Goal: Transaction & Acquisition: Purchase product/service

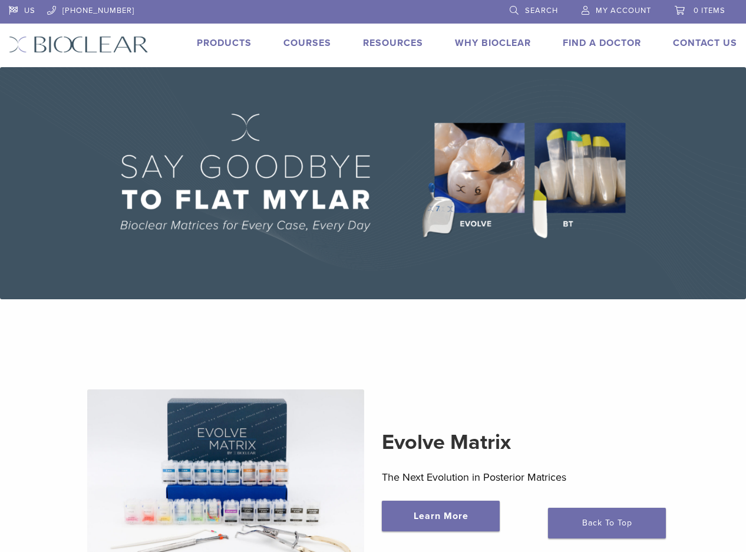
scroll to position [59, 0]
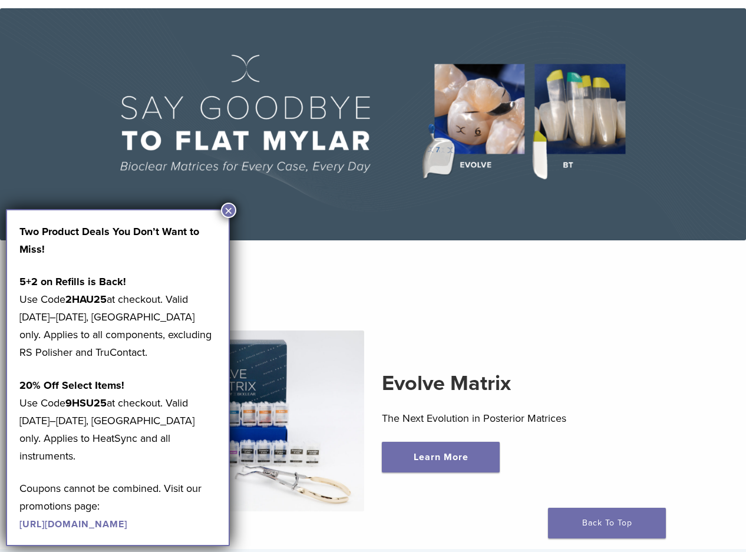
click at [231, 213] on button "×" at bounding box center [228, 210] width 15 height 15
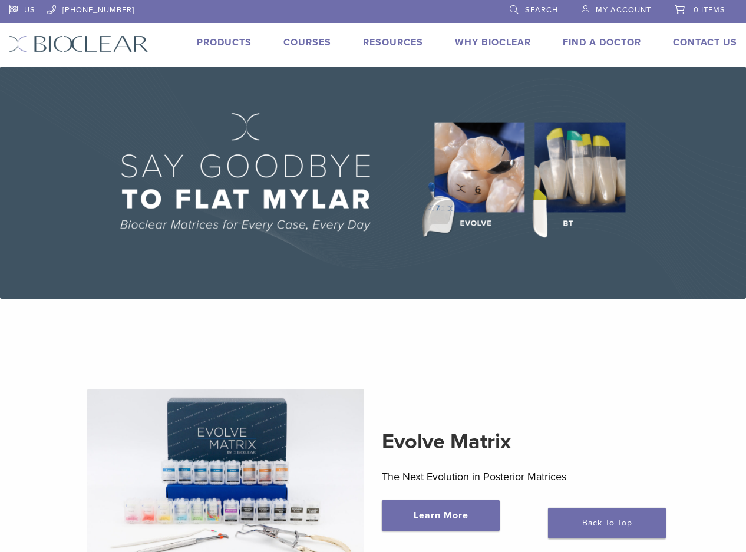
scroll to position [0, 0]
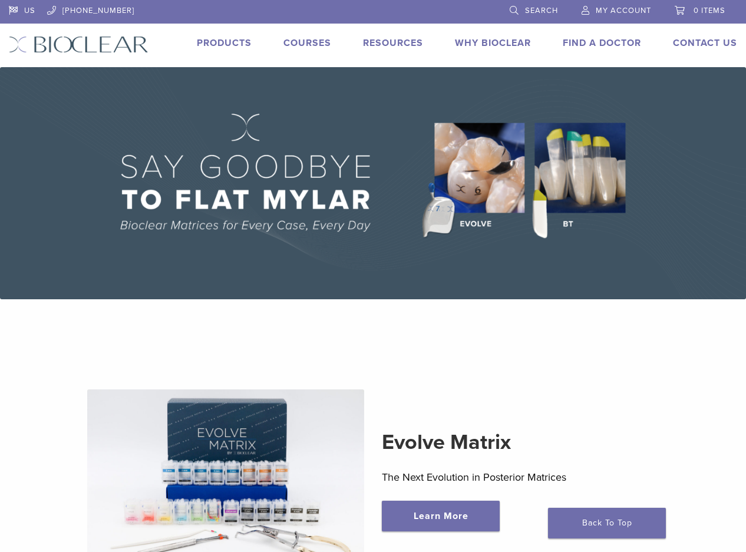
click at [232, 41] on link "Products" at bounding box center [224, 43] width 55 height 12
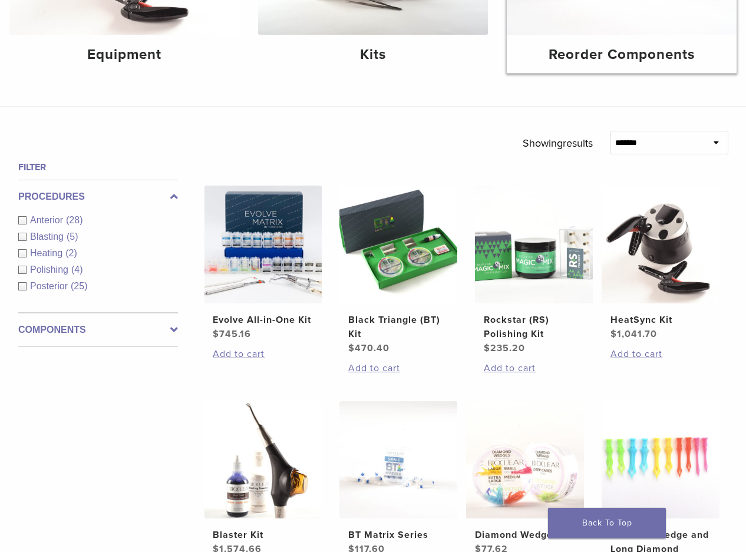
scroll to position [295, 0]
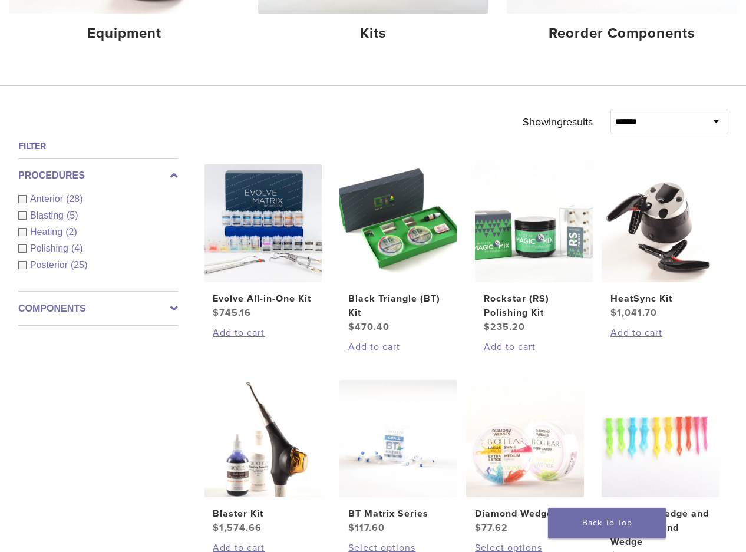
click at [22, 200] on div "Anterior (28)" at bounding box center [98, 199] width 160 height 14
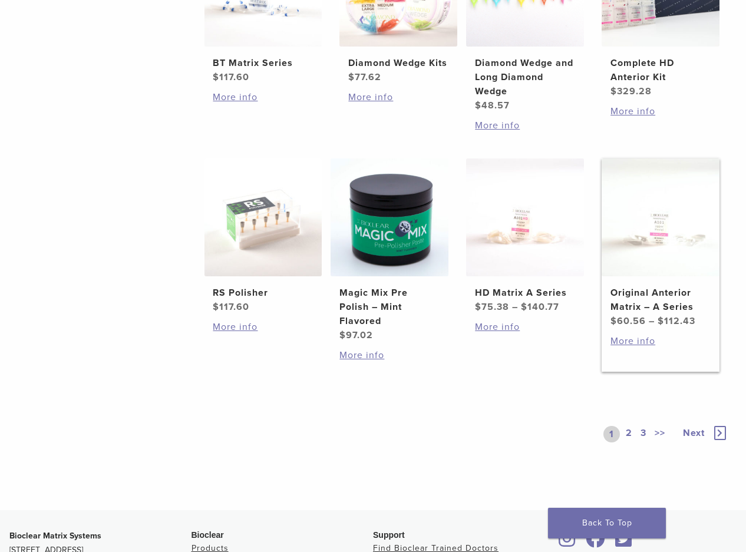
scroll to position [766, 0]
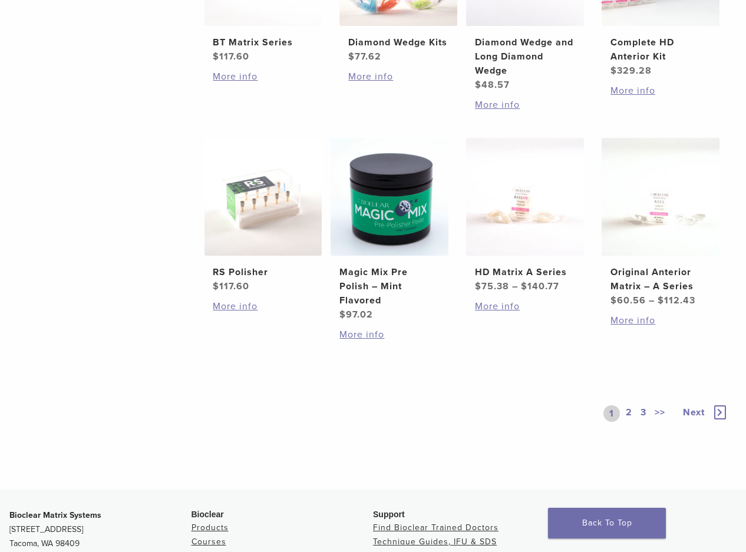
click at [628, 413] on link "2" at bounding box center [629, 414] width 11 height 17
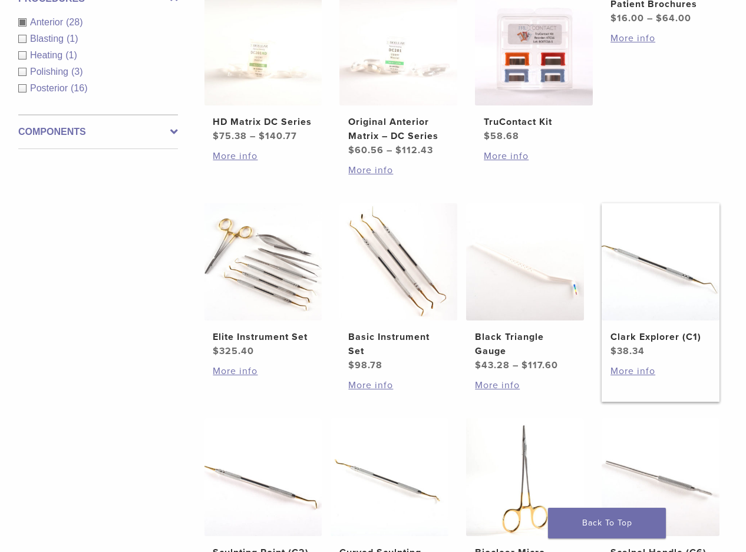
scroll to position [884, 0]
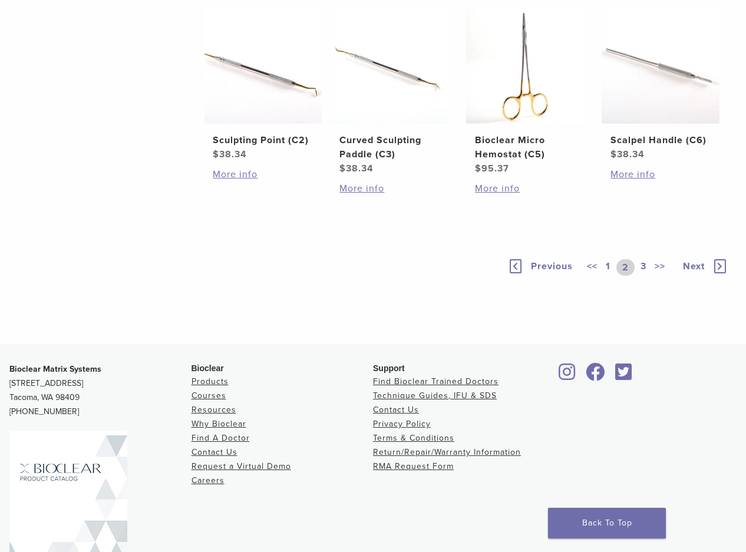
click at [607, 268] on link "1" at bounding box center [608, 267] width 9 height 17
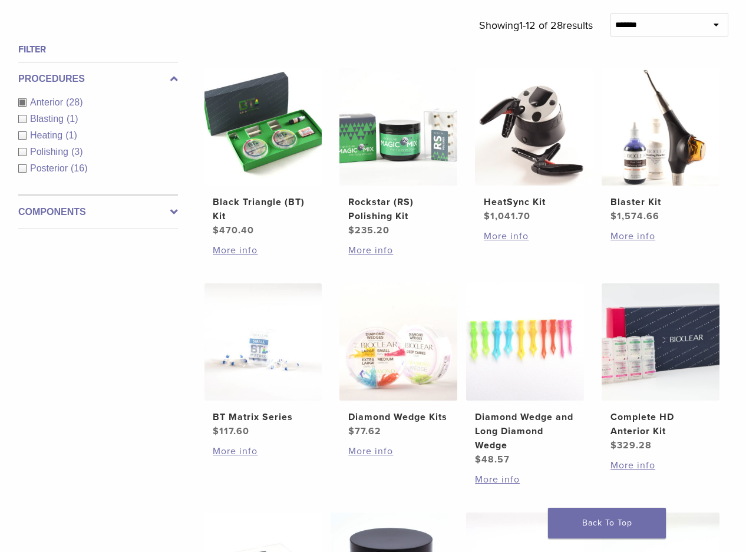
scroll to position [413, 0]
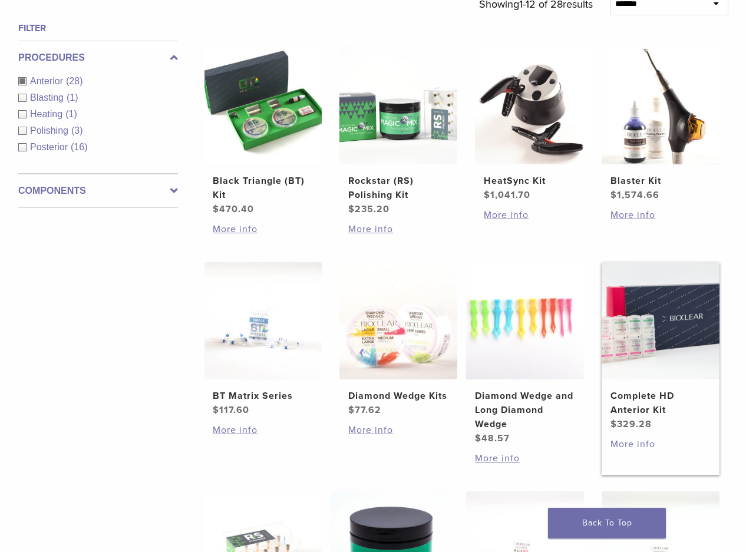
click at [639, 442] on link "More info" at bounding box center [661, 444] width 100 height 14
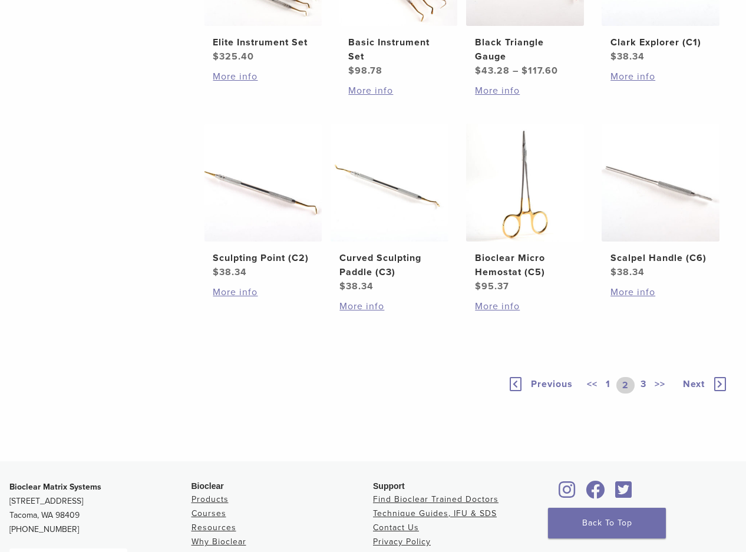
scroll to position [295, 0]
